Goal: Task Accomplishment & Management: Manage account settings

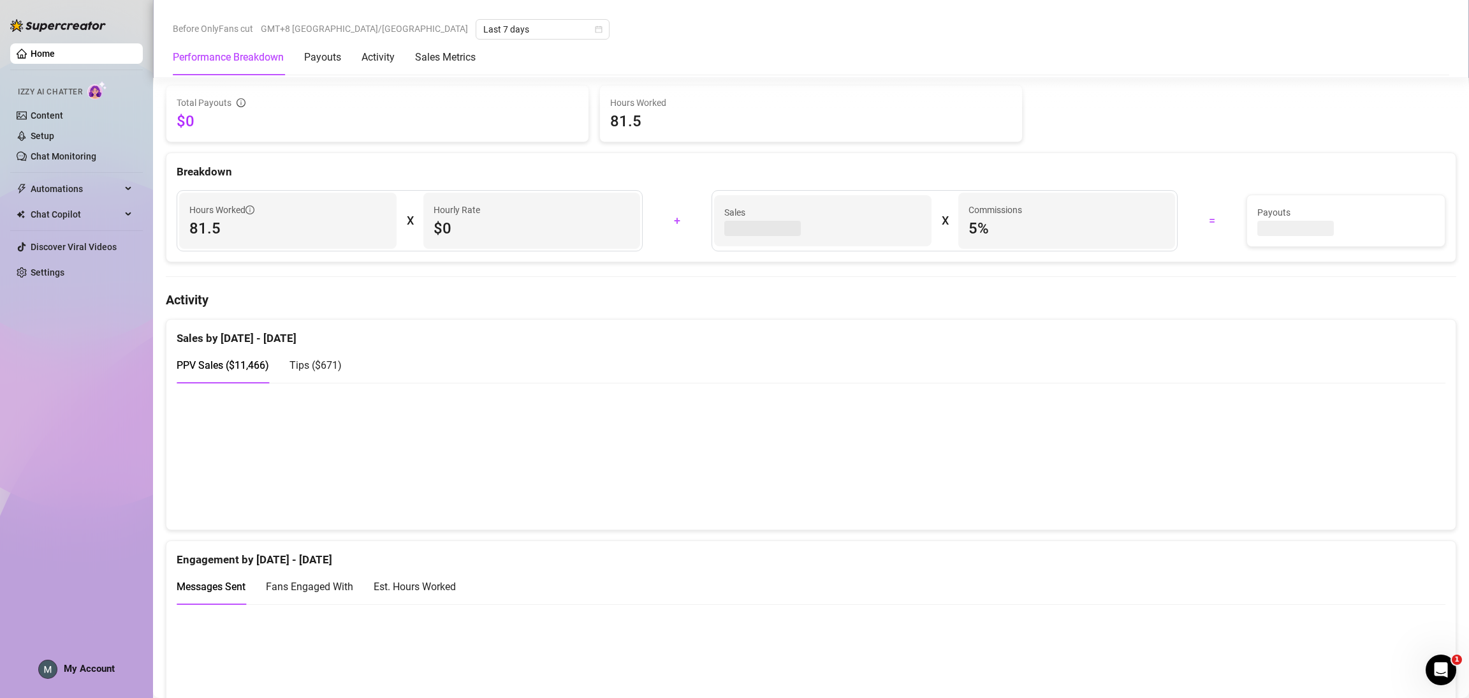
scroll to position [392, 0]
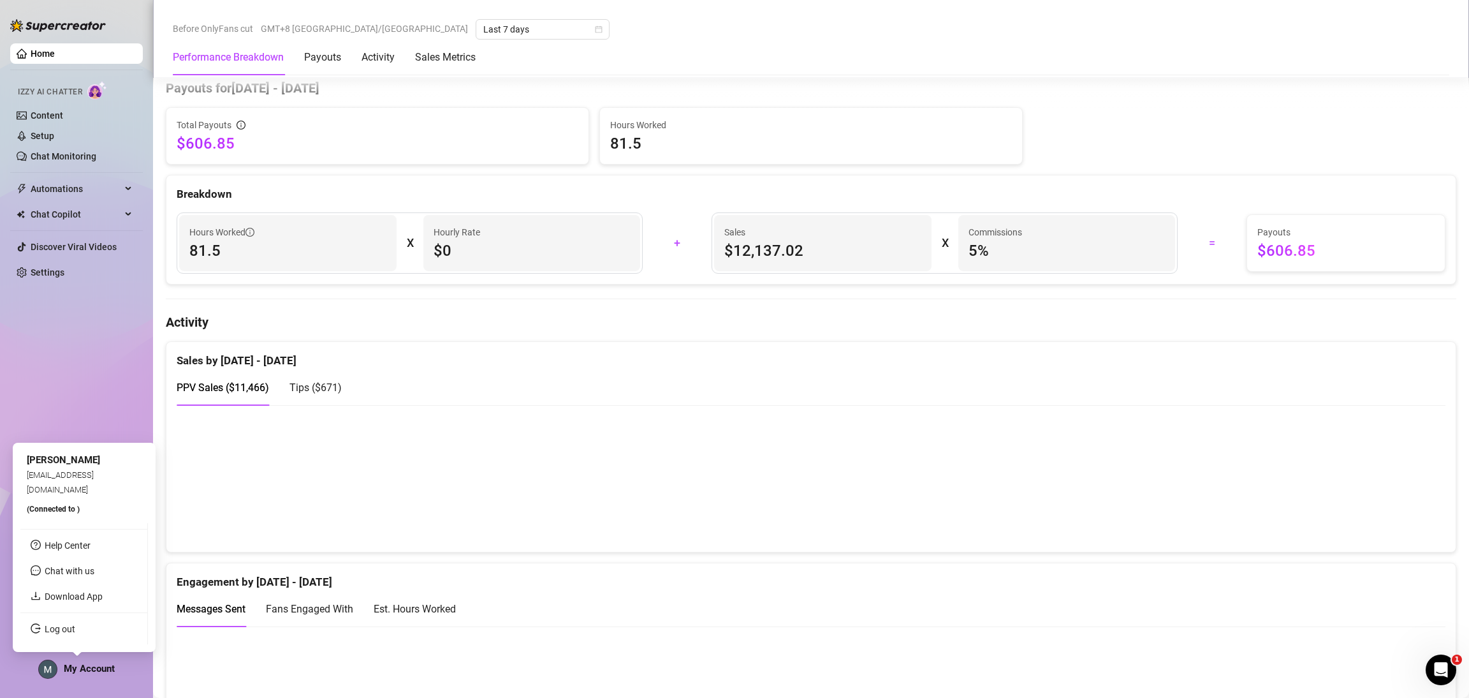
click at [108, 660] on div "My Account" at bounding box center [76, 668] width 77 height 19
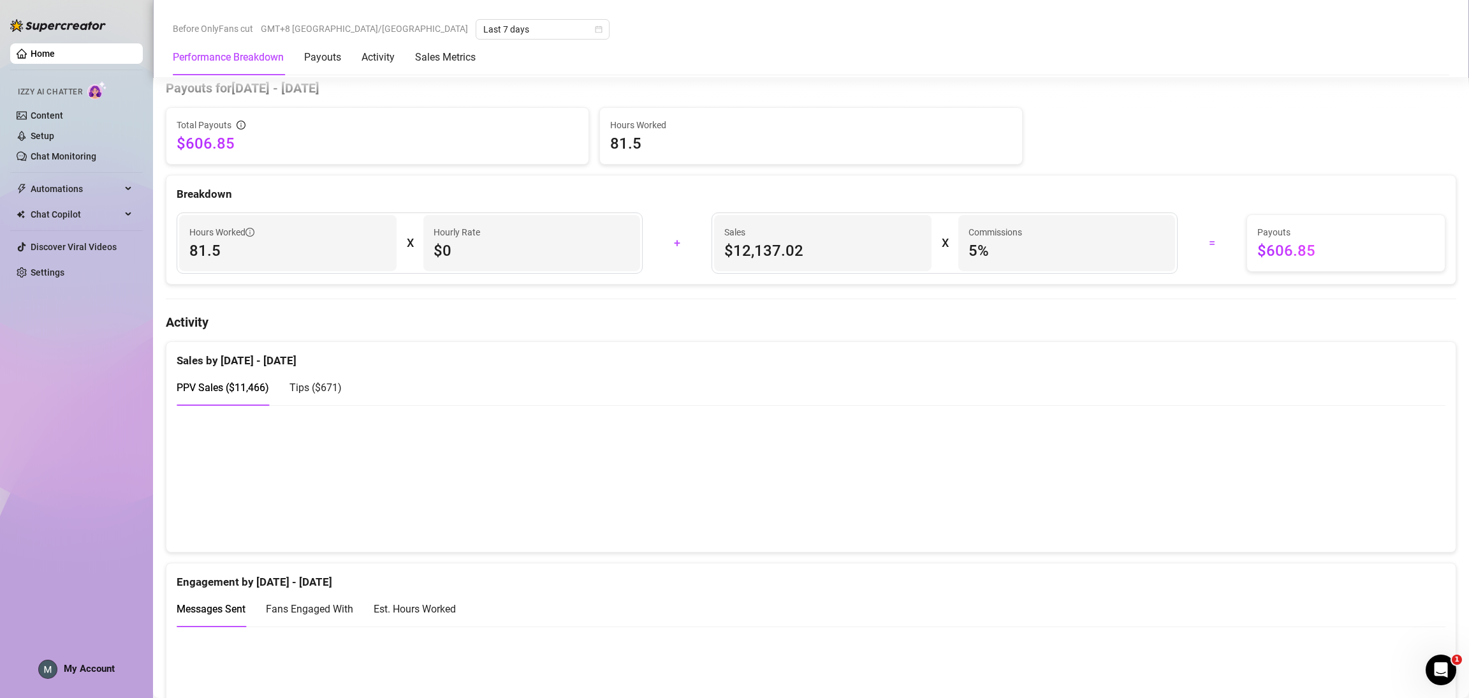
click at [314, 387] on span "Tips ( $671 )" at bounding box center [316, 387] width 52 height 12
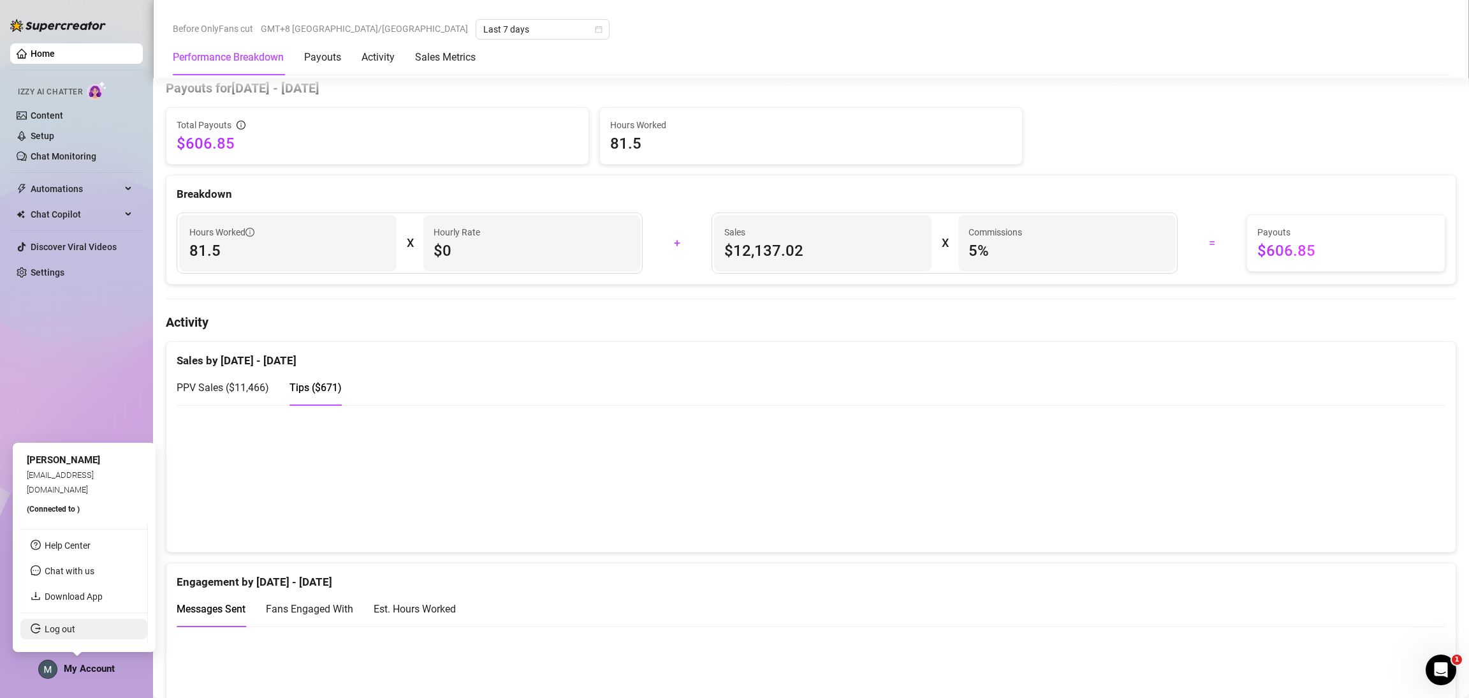
click at [75, 624] on link "Log out" at bounding box center [60, 629] width 31 height 10
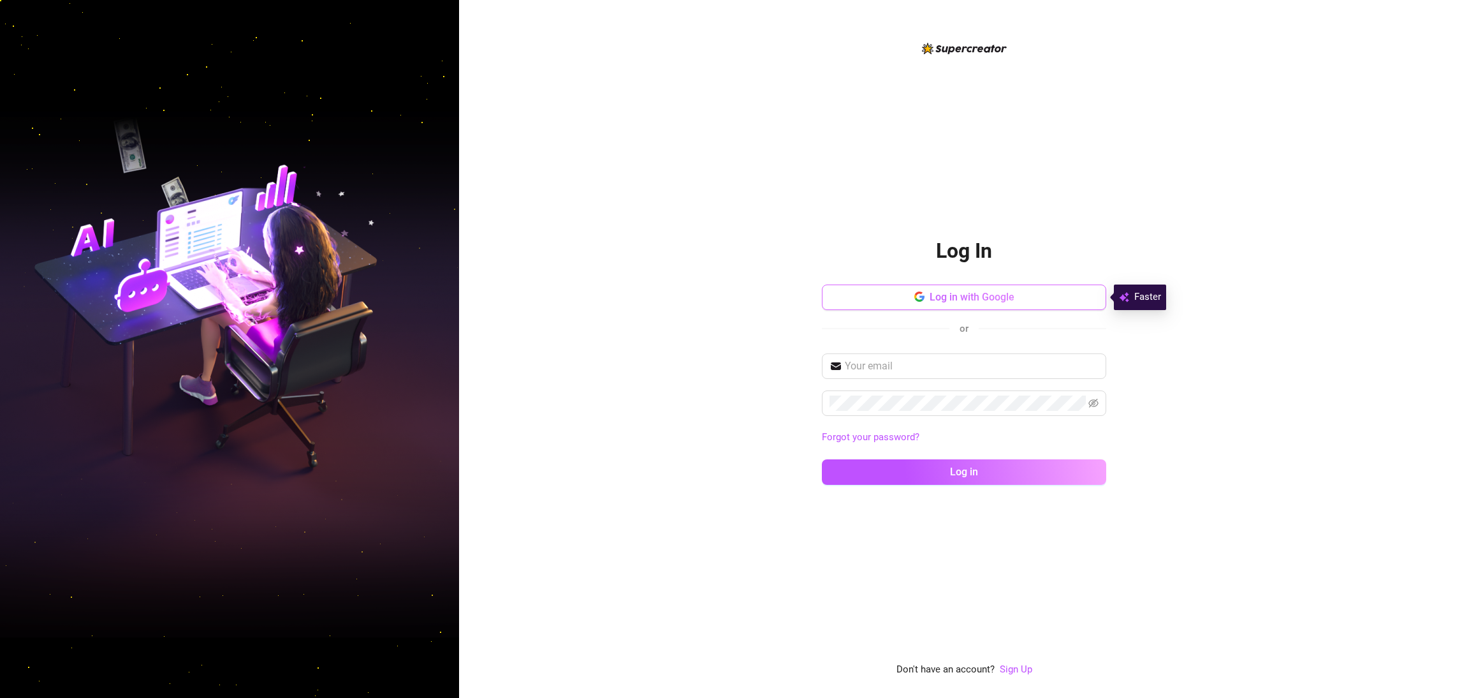
click at [920, 293] on icon "button" at bounding box center [918, 293] width 8 height 4
